Goal: Submit feedback/report problem

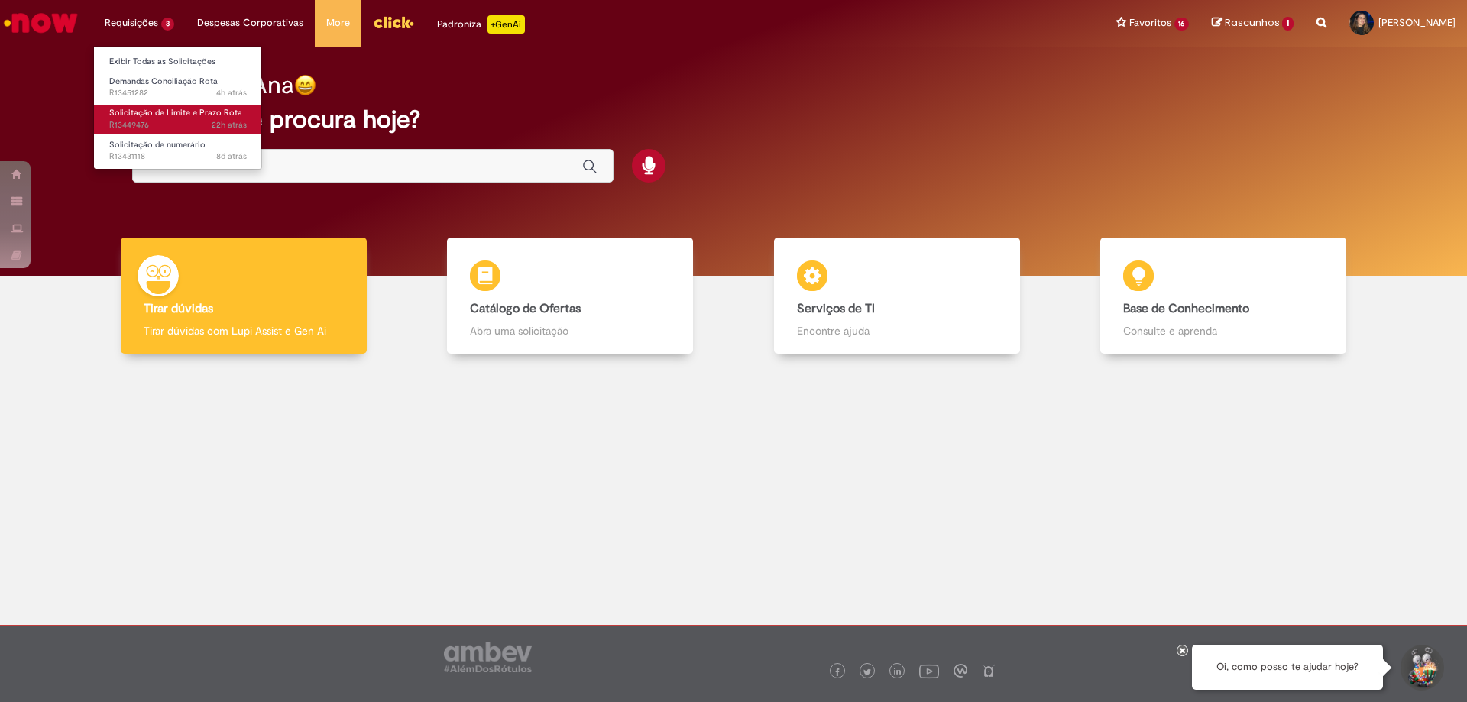
click at [176, 114] on span "Solicitação de Limite e Prazo Rota" at bounding box center [175, 112] width 133 height 11
click at [176, 108] on span "Solicitação de Limite e Prazo Rota" at bounding box center [175, 112] width 133 height 11
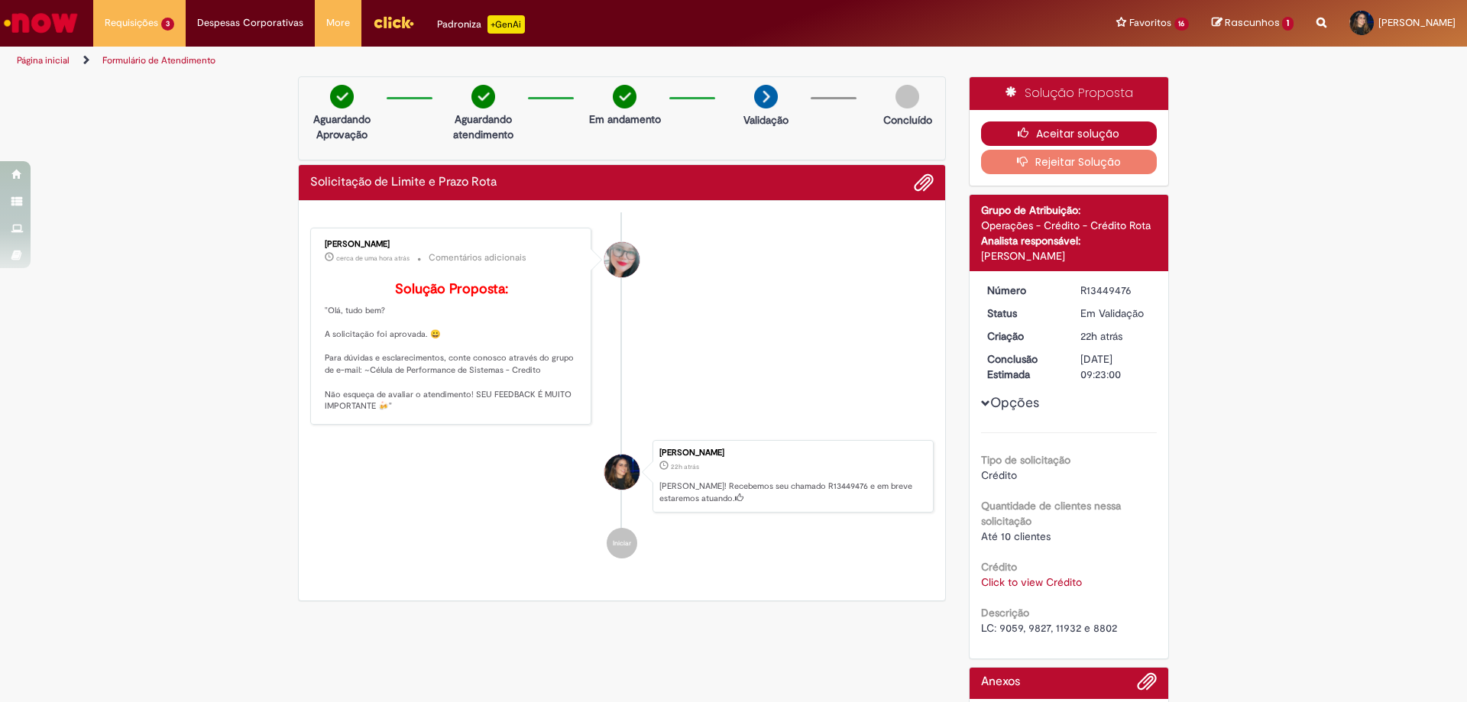
click at [1089, 130] on button "Aceitar solução" at bounding box center [1069, 133] width 176 height 24
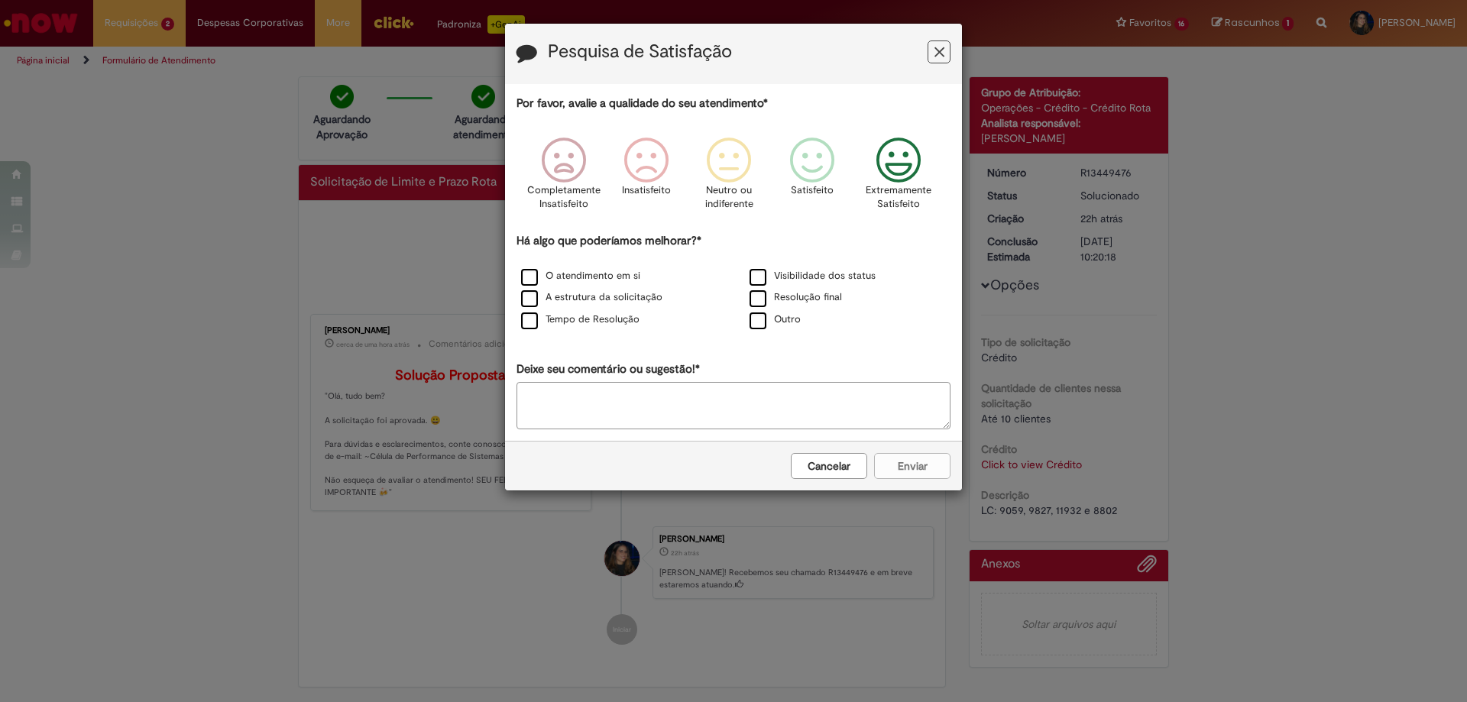
click at [894, 170] on icon "Feedback" at bounding box center [898, 160] width 57 height 46
click at [623, 293] on label "A estrutura da solicitação" at bounding box center [591, 297] width 141 height 15
click at [905, 469] on button "Enviar" at bounding box center [912, 466] width 76 height 26
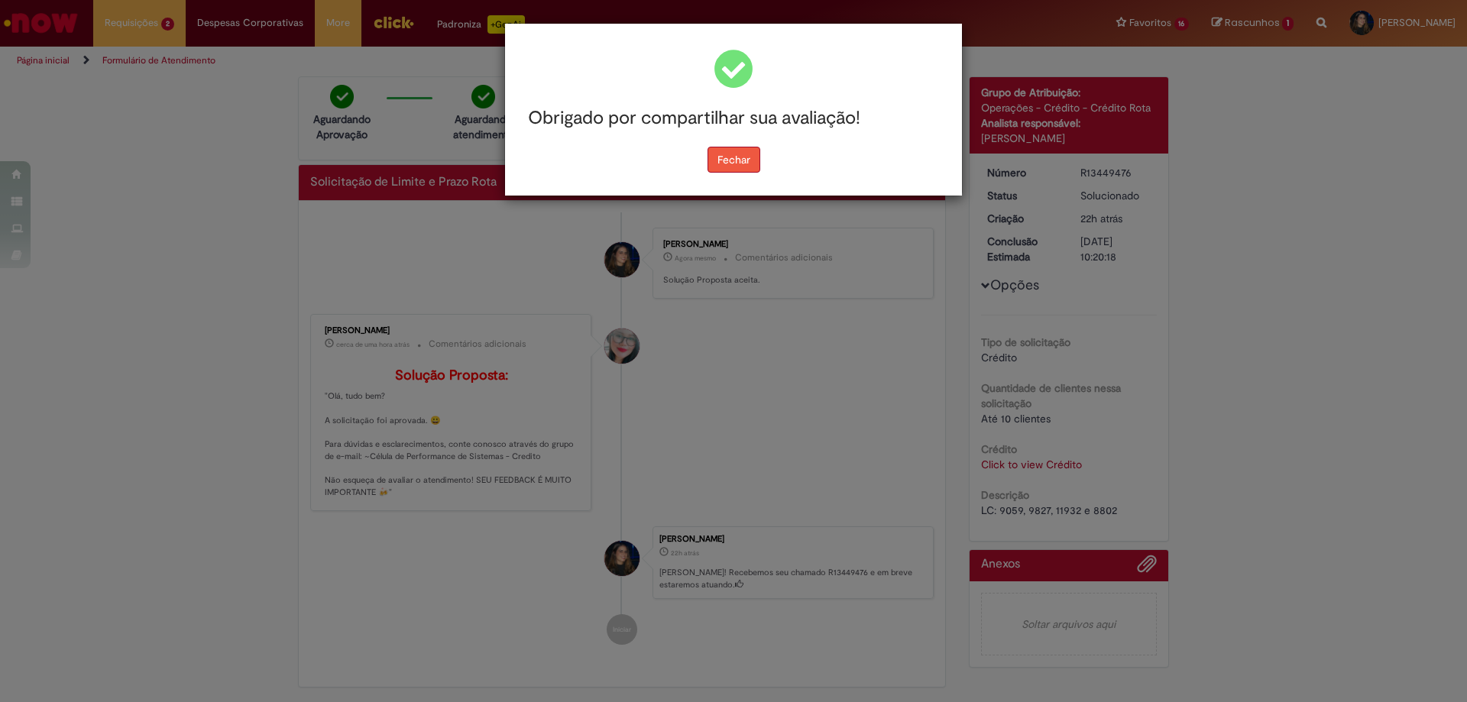
click at [724, 148] on button "Fechar" at bounding box center [733, 160] width 53 height 26
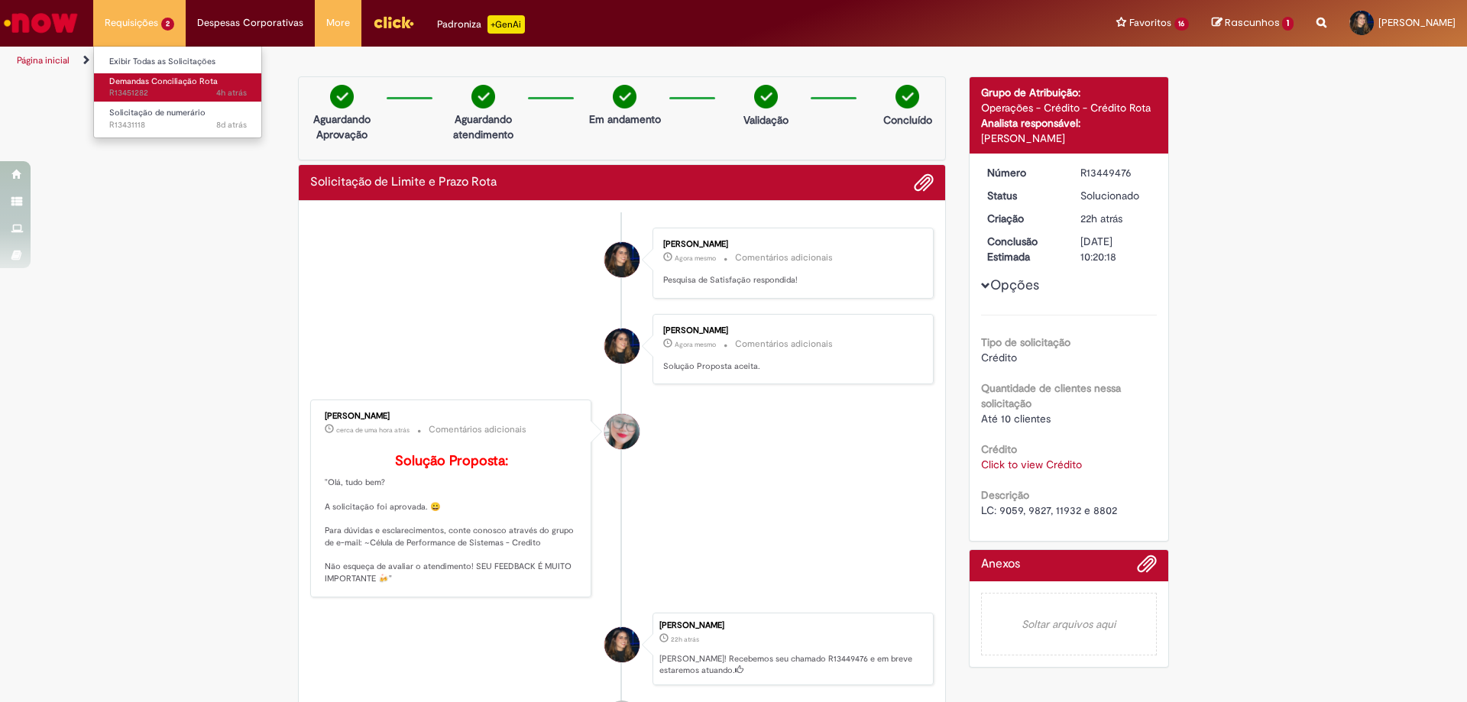
click at [160, 89] on span "4h atrás 4 horas atrás R13451282" at bounding box center [177, 93] width 137 height 12
click at [160, 84] on span "Demandas Conciliação Rota" at bounding box center [163, 81] width 108 height 11
